Goal: Find contact information: Find contact information

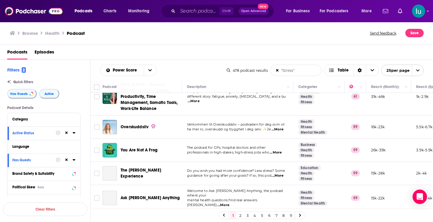
scroll to position [314, 0]
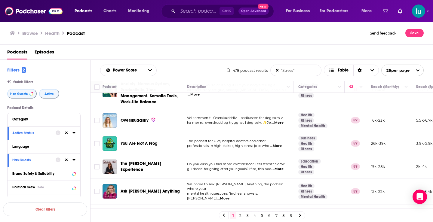
click at [281, 167] on span "...More" at bounding box center [278, 169] width 12 height 5
click at [229, 196] on span "...More" at bounding box center [223, 198] width 12 height 5
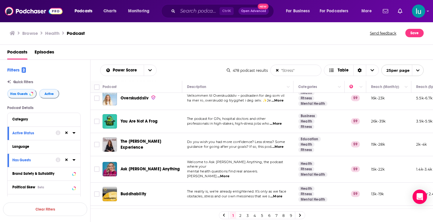
scroll to position [338, 0]
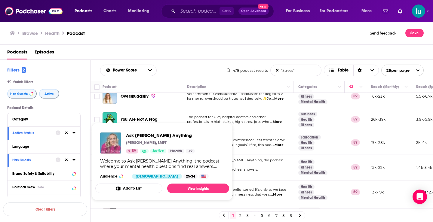
drag, startPoint x: 107, startPoint y: 158, endPoint x: 106, endPoint y: 140, distance: 17.2
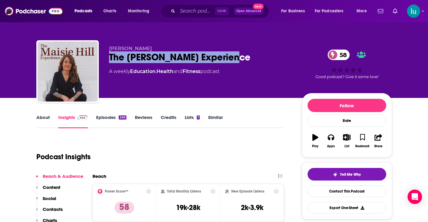
drag, startPoint x: 111, startPoint y: 56, endPoint x: 229, endPoint y: 52, distance: 117.6
click at [229, 52] on div "The Maisie Hill Experience 58" at bounding box center [200, 57] width 183 height 12
copy h2 "The Maisie Hill Experience"
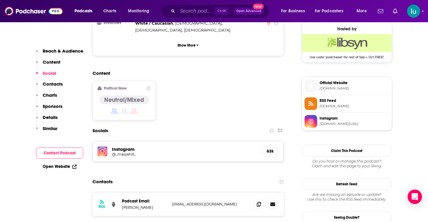
scroll to position [458, 0]
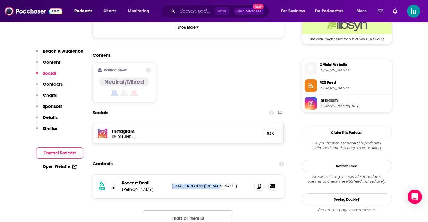
drag, startPoint x: 215, startPoint y: 148, endPoint x: 171, endPoint y: 148, distance: 43.9
click at [170, 175] on div "RSS Podcast Email Maisie Hill maisie@maisiehill.com maisie@maisiehill.com" at bounding box center [189, 186] width 192 height 23
copy p "maisie@maisiehill.com"
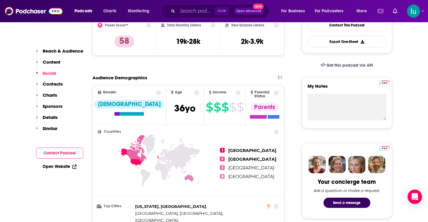
scroll to position [0, 0]
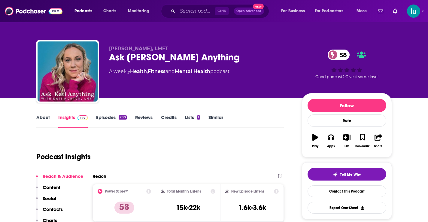
click at [109, 118] on link "Episodes 280" at bounding box center [111, 122] width 30 height 14
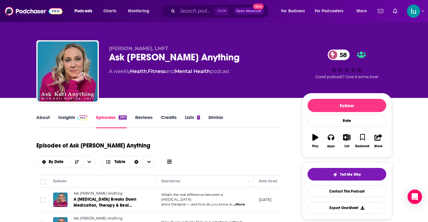
click at [63, 115] on link "Insights" at bounding box center [73, 122] width 30 height 14
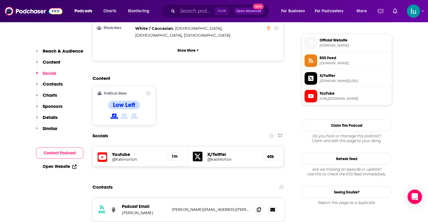
scroll to position [477, 0]
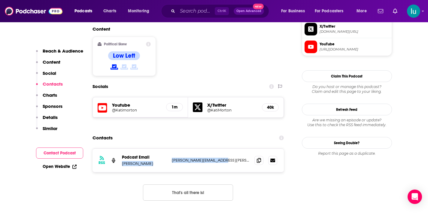
drag, startPoint x: 223, startPoint y: 122, endPoint x: 167, endPoint y: 121, distance: 55.9
click at [0, 0] on div "Podcast Email [PERSON_NAME] [PERSON_NAME][EMAIL_ADDRESS][PERSON_NAME][DOMAIN_NA…" at bounding box center [0, 0] width 0 height 0
copy div "[PERSON_NAME] [PERSON_NAME][EMAIL_ADDRESS][PERSON_NAME][DOMAIN_NAME]"
